Goal: Task Accomplishment & Management: Use online tool/utility

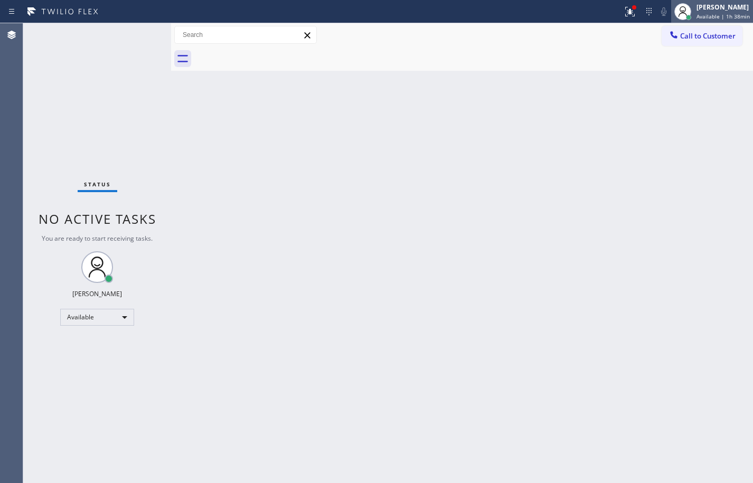
click at [715, 22] on div "[PERSON_NAME] Available | 1h 38min" at bounding box center [712, 11] width 82 height 23
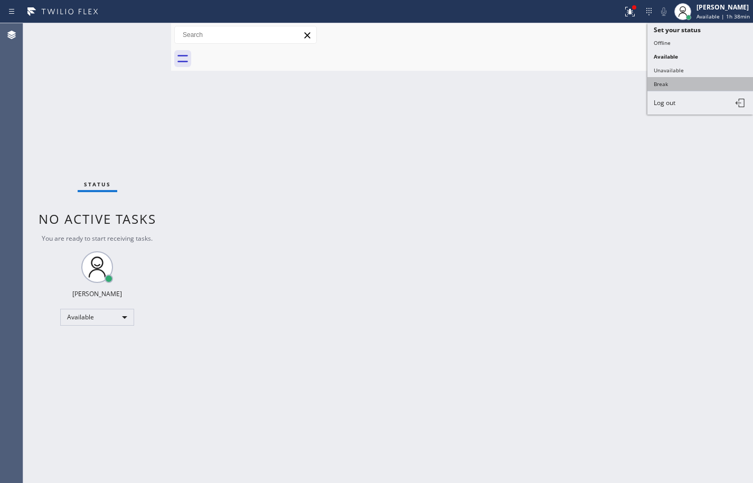
click at [684, 87] on button "Break" at bounding box center [700, 84] width 106 height 14
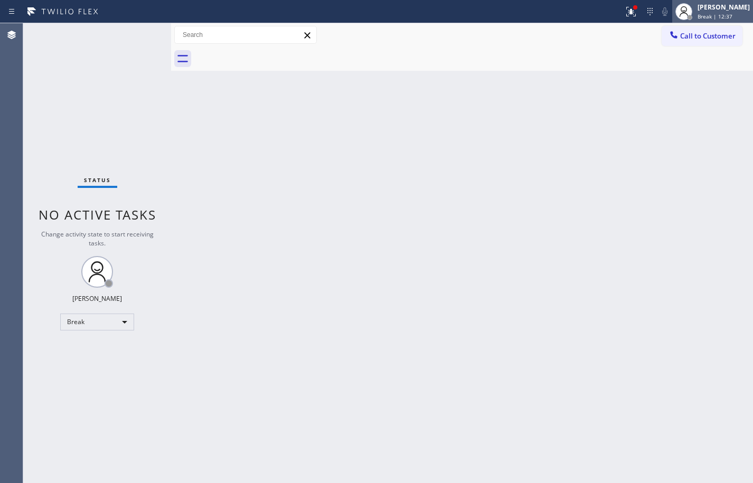
click at [733, 19] on div "Break | 12:37" at bounding box center [723, 16] width 52 height 7
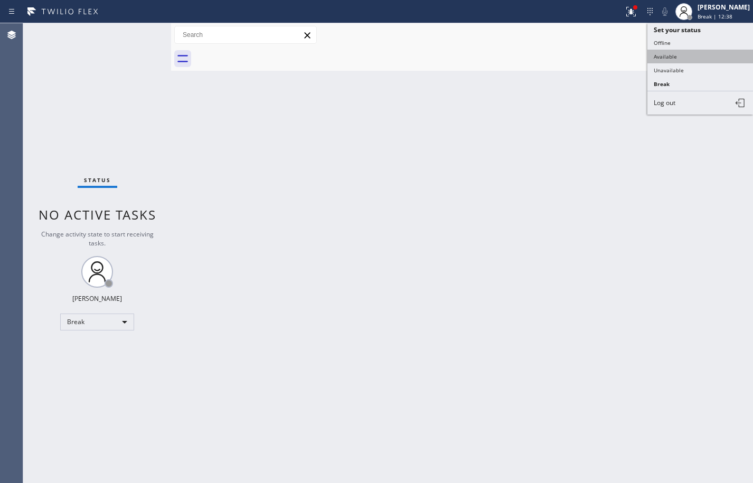
click at [719, 53] on button "Available" at bounding box center [700, 57] width 106 height 14
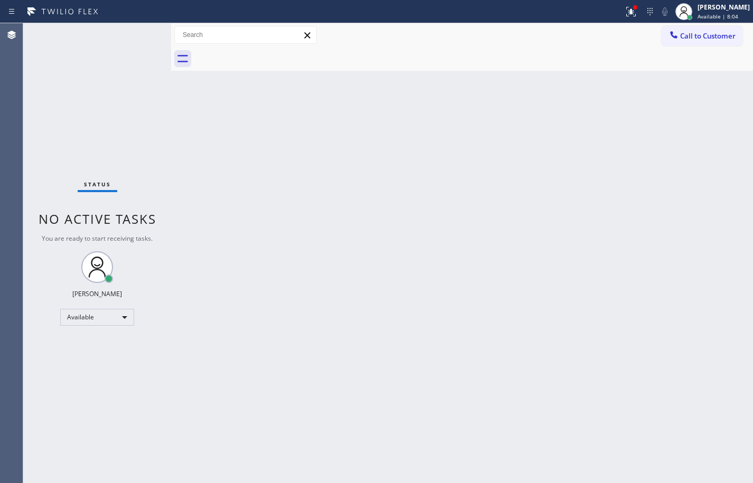
click at [724, 229] on div "Back to Dashboard Change Sender ID Customers Technicians Select a contact Outbo…" at bounding box center [462, 253] width 582 height 460
click at [730, 37] on span "Call to Customer" at bounding box center [707, 36] width 55 height 10
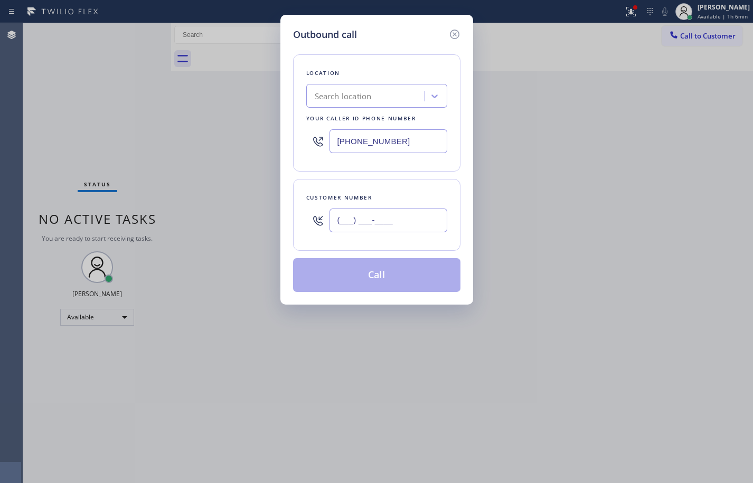
click at [402, 219] on input "(___) ___-____" at bounding box center [388, 221] width 118 height 24
paste input "354) 860-5959"
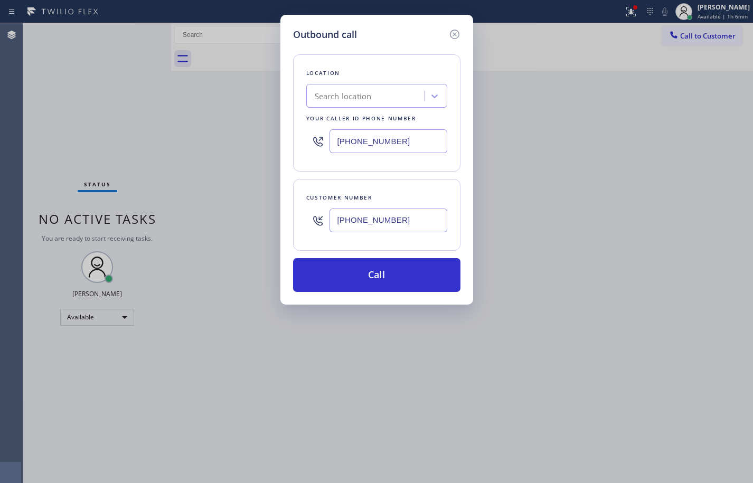
type input "[PHONE_NUMBER]"
click at [432, 177] on div "Location Search location Your caller id phone number [PHONE_NUMBER] Customer nu…" at bounding box center [376, 167] width 167 height 250
click at [377, 96] on div "Search location" at bounding box center [366, 96] width 115 height 18
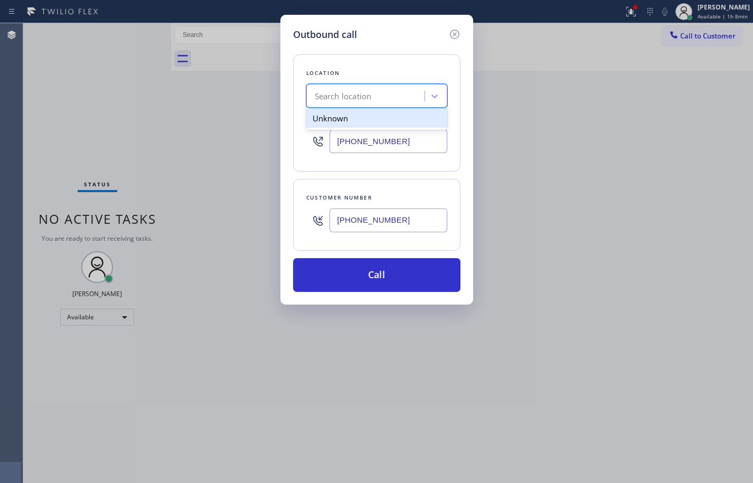
paste input "Viking Repair Service"
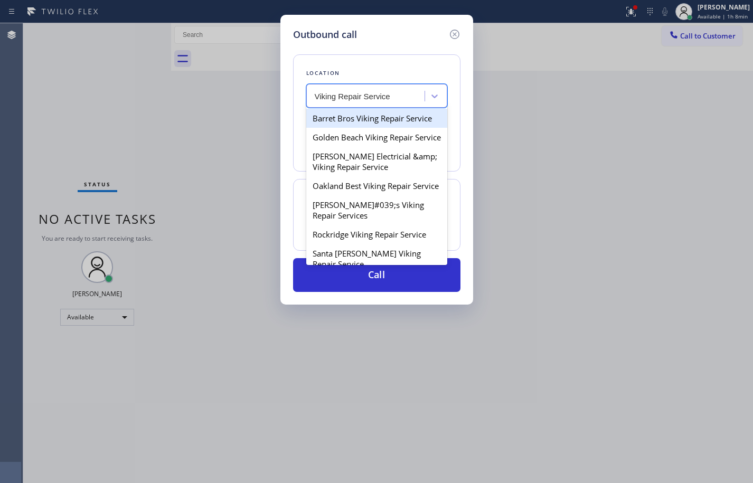
type input "Viking Repair Service"
click at [392, 95] on div "Search location" at bounding box center [366, 96] width 115 height 18
paste input "Viking Repair Service"
type input "Viking Repair Service"
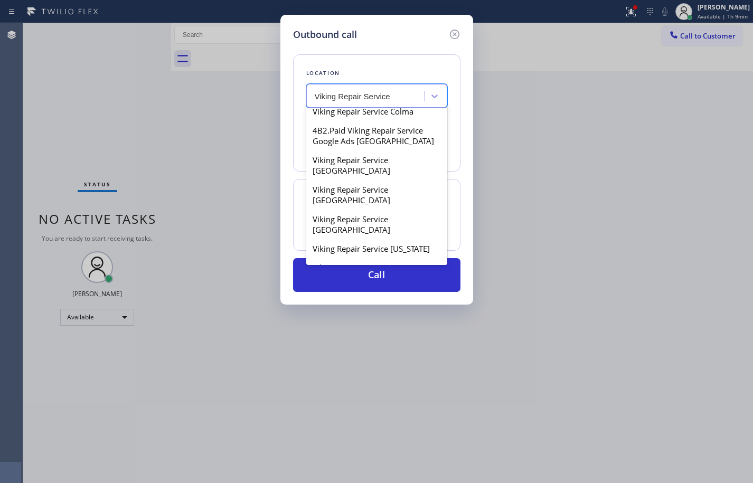
scroll to position [1035, 0]
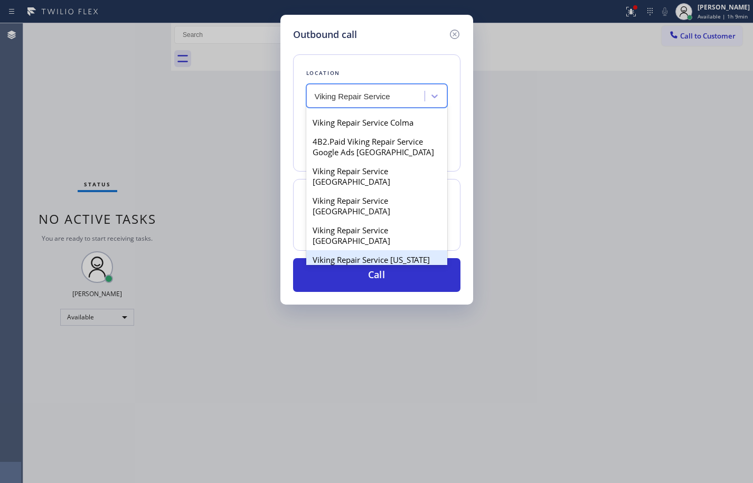
click at [404, 250] on div "Viking Repair Service [US_STATE]" at bounding box center [376, 259] width 141 height 19
type input "[PHONE_NUMBER]"
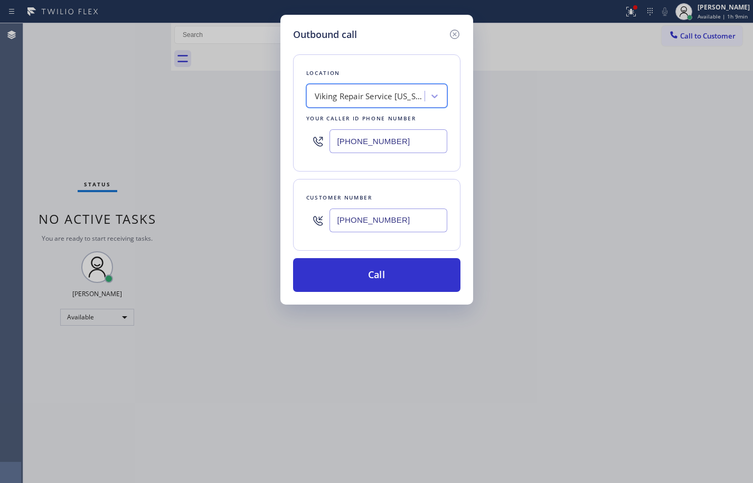
click at [378, 147] on input "[PHONE_NUMBER]" at bounding box center [388, 141] width 118 height 24
click at [405, 221] on input "[PHONE_NUMBER]" at bounding box center [388, 221] width 118 height 24
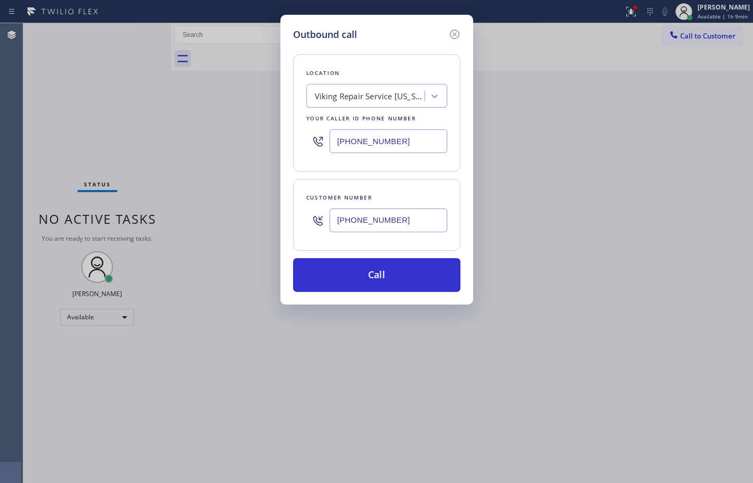
click at [405, 221] on input "[PHONE_NUMBER]" at bounding box center [388, 221] width 118 height 24
paste input "440) 258-4228"
type input "[PHONE_NUMBER]"
click at [416, 186] on div "Customer number [PHONE_NUMBER]" at bounding box center [376, 215] width 167 height 72
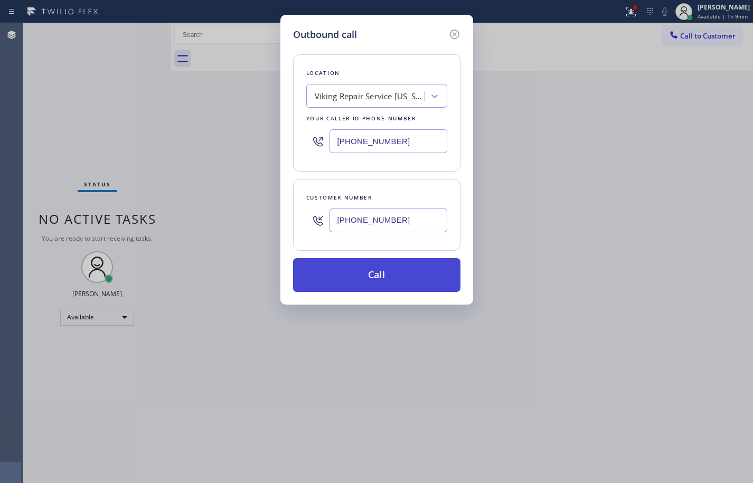
click at [422, 277] on button "Call" at bounding box center [376, 275] width 167 height 34
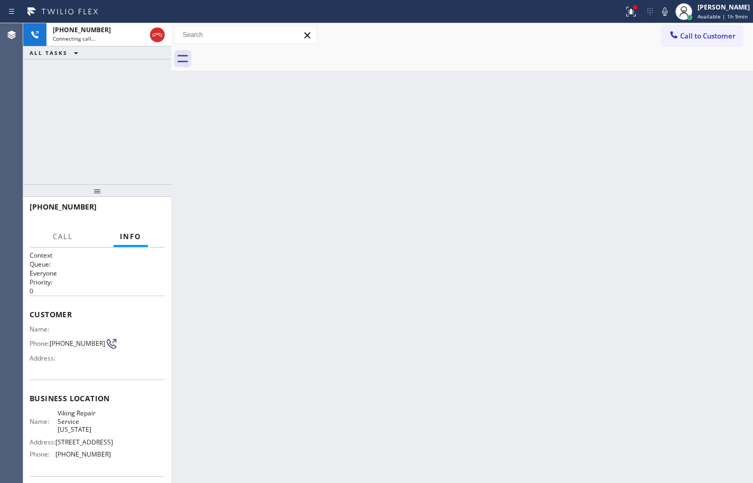
click at [446, 183] on div "Back to Dashboard Change Sender ID Customers Technicians Select a contact Outbo…" at bounding box center [462, 253] width 582 height 460
click at [158, 34] on icon at bounding box center [157, 35] width 13 height 13
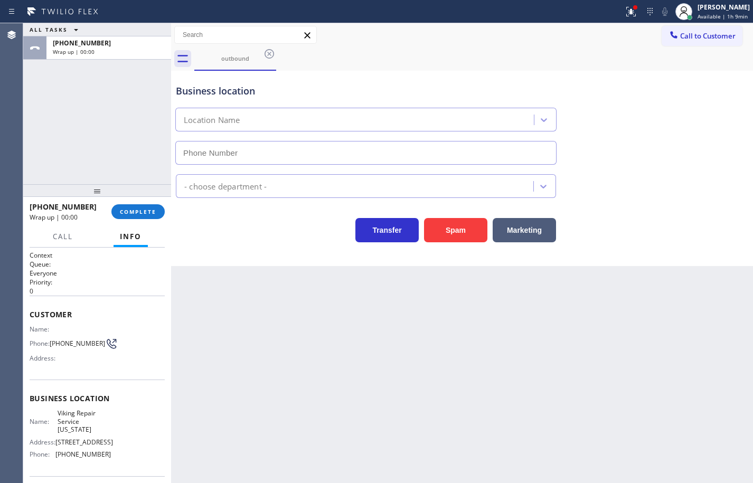
type input "[PHONE_NUMBER]"
click at [735, 15] on span "Available | 1h 10min" at bounding box center [722, 16] width 53 height 7
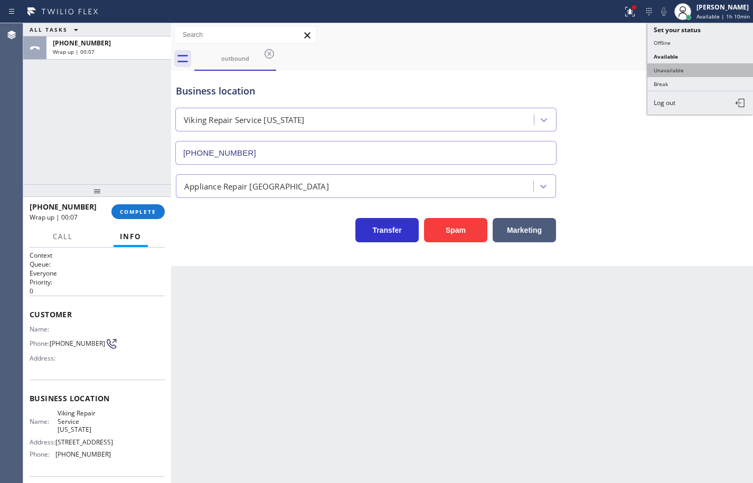
click at [713, 71] on button "Unavailable" at bounding box center [700, 70] width 106 height 14
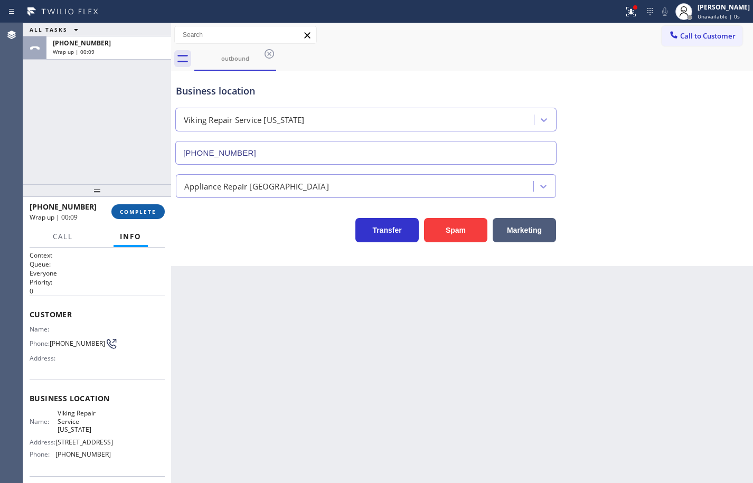
click at [137, 205] on button "COMPLETE" at bounding box center [137, 211] width 53 height 15
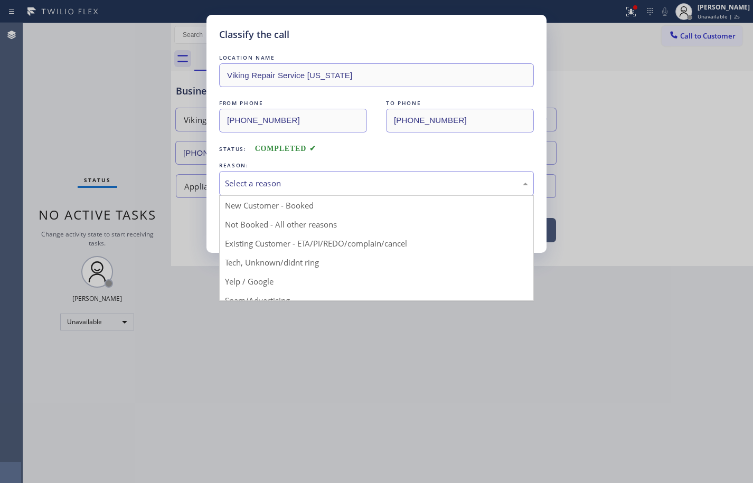
click at [262, 186] on div "Select a reason" at bounding box center [376, 183] width 303 height 12
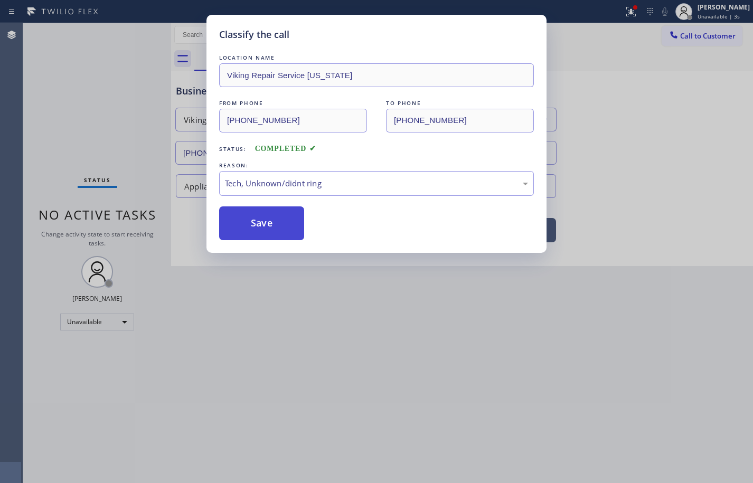
click at [286, 229] on button "Save" at bounding box center [261, 223] width 85 height 34
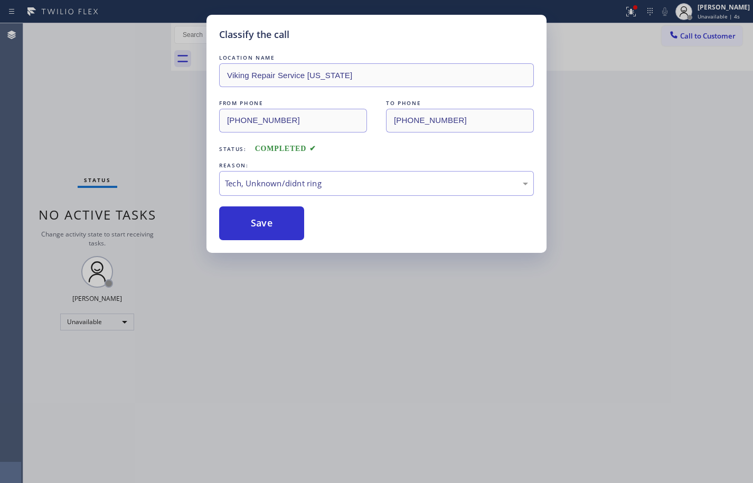
click at [717, 10] on div "Classify the call LOCATION NAME Viking Repair Service [US_STATE] FROM PHONE [PH…" at bounding box center [376, 241] width 753 height 483
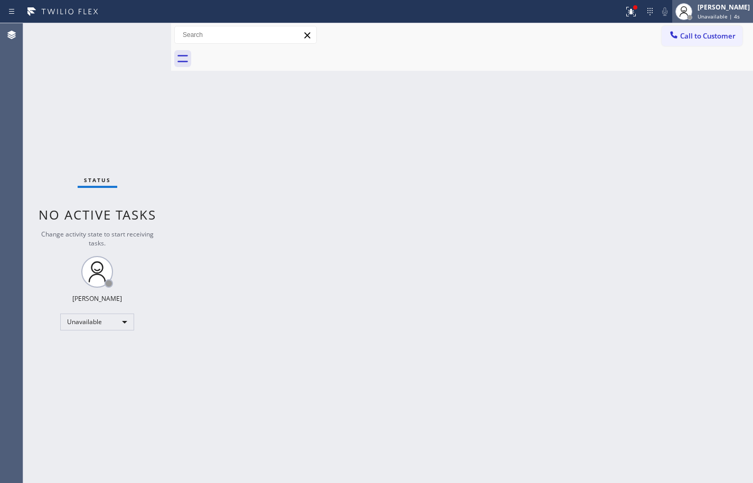
click at [714, 17] on span "Unavailable | 4s" at bounding box center [718, 16] width 42 height 7
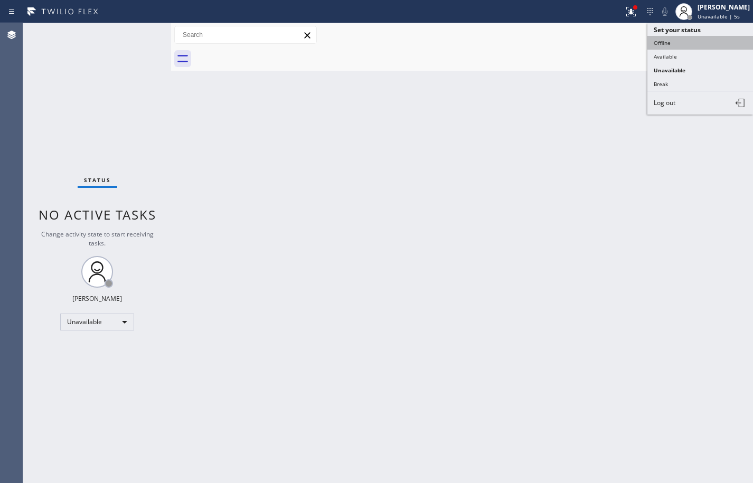
click at [681, 41] on button "Offline" at bounding box center [700, 43] width 106 height 14
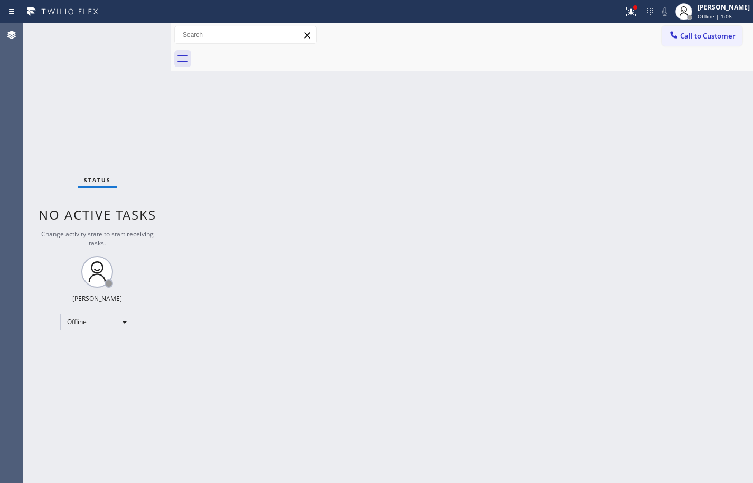
click at [728, 118] on div "Back to Dashboard Change Sender ID Customers Technicians Select a contact Outbo…" at bounding box center [462, 253] width 582 height 460
click at [726, 15] on div "Offline | 1:09" at bounding box center [723, 16] width 52 height 7
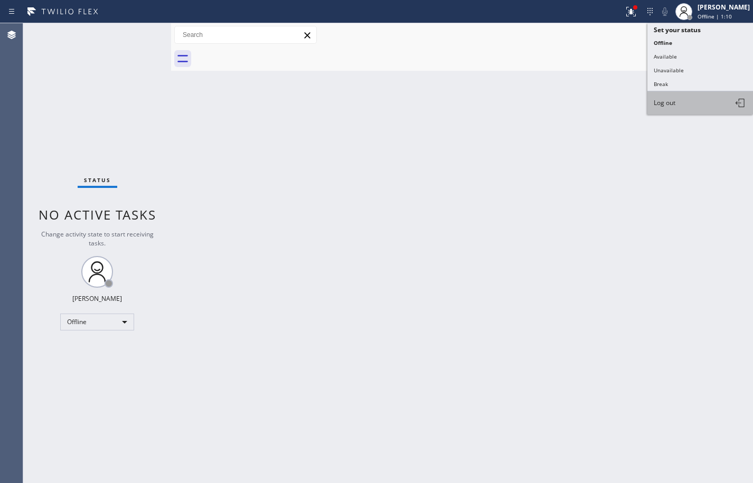
click at [712, 103] on button "Log out" at bounding box center [700, 102] width 106 height 23
